Goal: Information Seeking & Learning: Learn about a topic

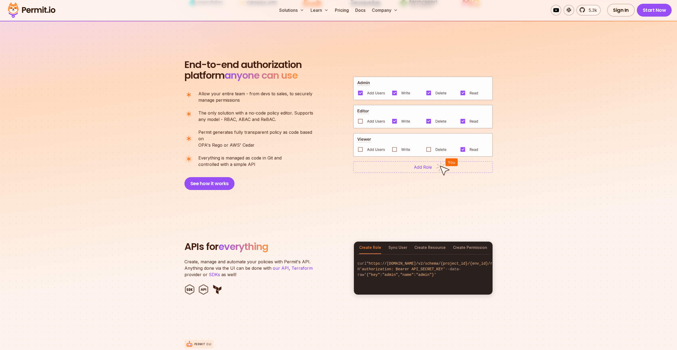
scroll to position [348, 0]
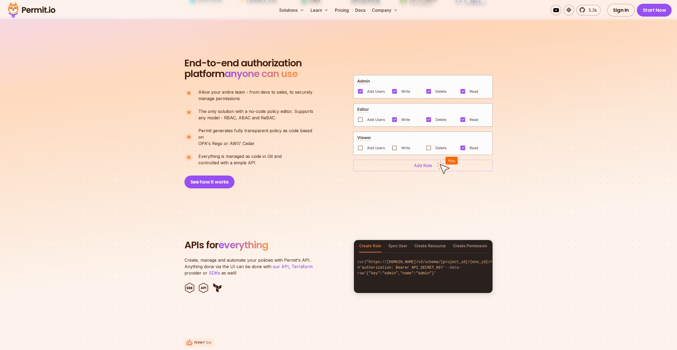
click at [175, 177] on section "End-to-end authorization platform anyone can use A no-code authorization platfo…" at bounding box center [338, 116] width 677 height 195
click at [191, 176] on button "See how it works" at bounding box center [210, 182] width 50 height 13
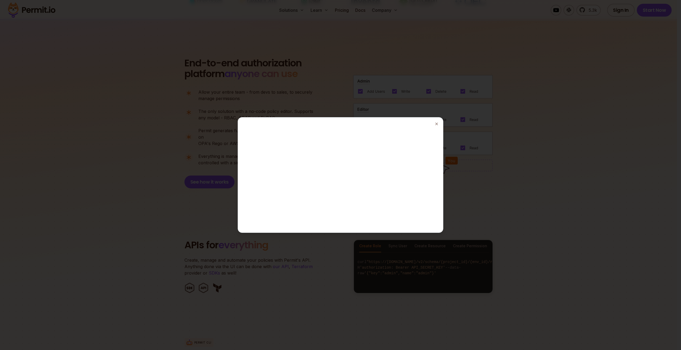
click at [501, 128] on div at bounding box center [340, 175] width 681 height 350
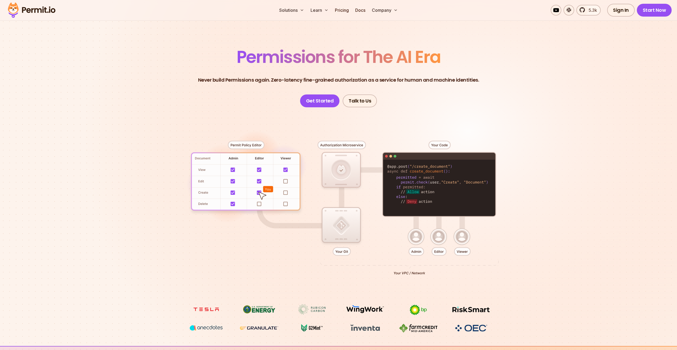
scroll to position [0, 0]
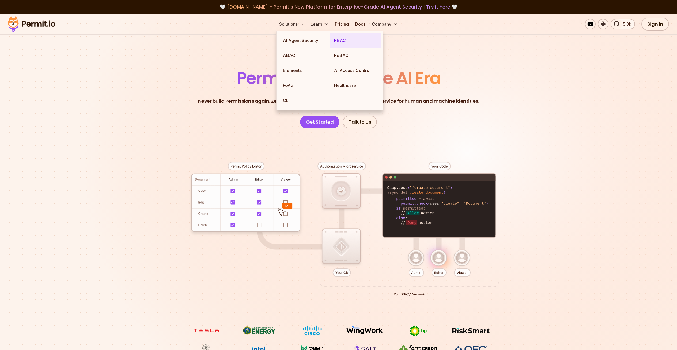
click at [346, 38] on link "RBAC" at bounding box center [355, 40] width 51 height 15
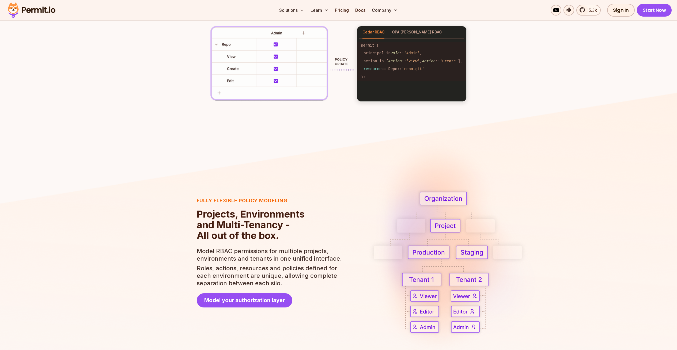
scroll to position [830, 0]
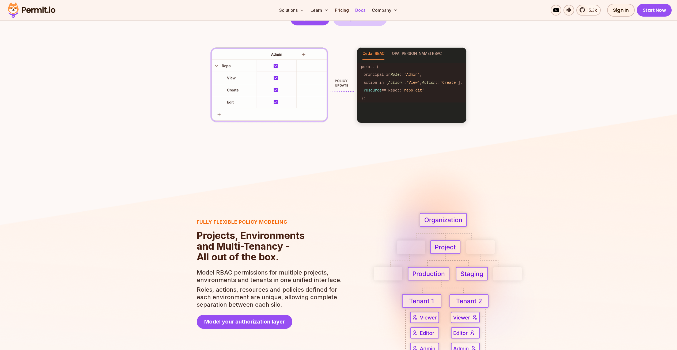
click at [359, 8] on link "Docs" at bounding box center [360, 10] width 14 height 11
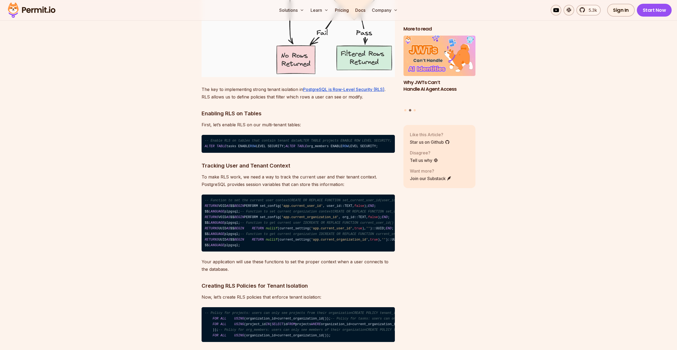
scroll to position [2679, 0]
